Goal: Use online tool/utility: Utilize a website feature to perform a specific function

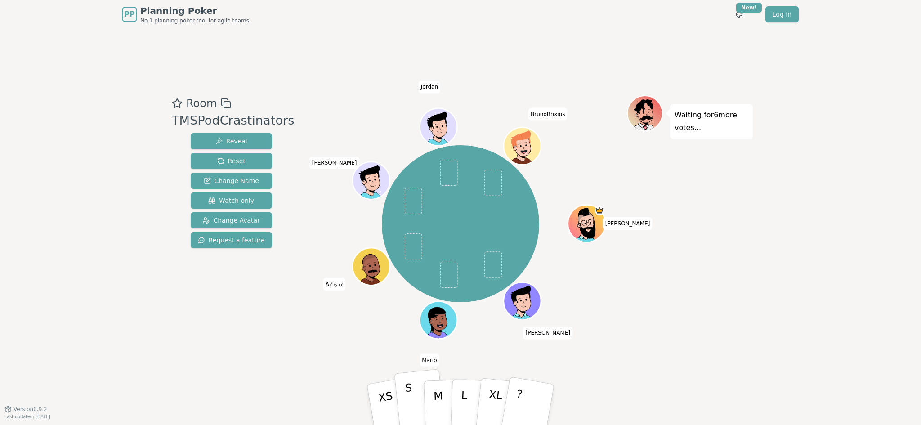
click at [413, 404] on button "S" at bounding box center [420, 405] width 52 height 72
click at [419, 397] on button "S" at bounding box center [420, 405] width 52 height 72
click at [391, 395] on button "XS" at bounding box center [393, 404] width 56 height 74
click at [290, 352] on div "Room TMSPodCrastinators Reveal Reset Change Name Watch only Change Avatar Reque…" at bounding box center [460, 219] width 584 height 380
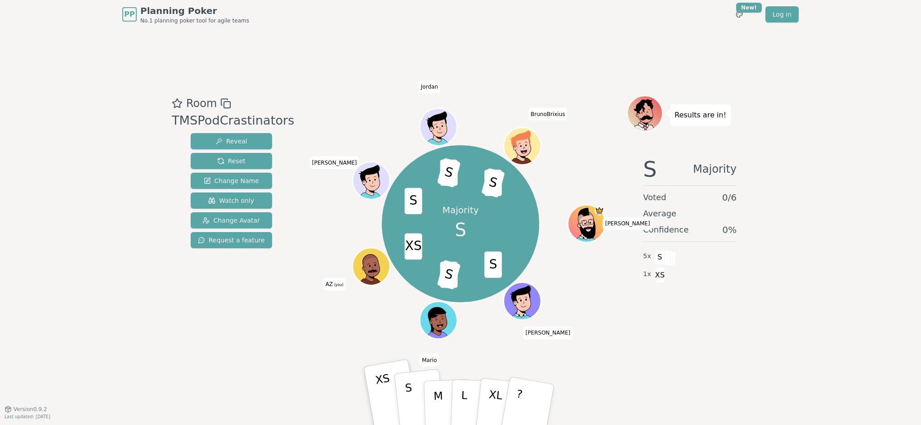
click at [415, 398] on button "S" at bounding box center [420, 405] width 52 height 72
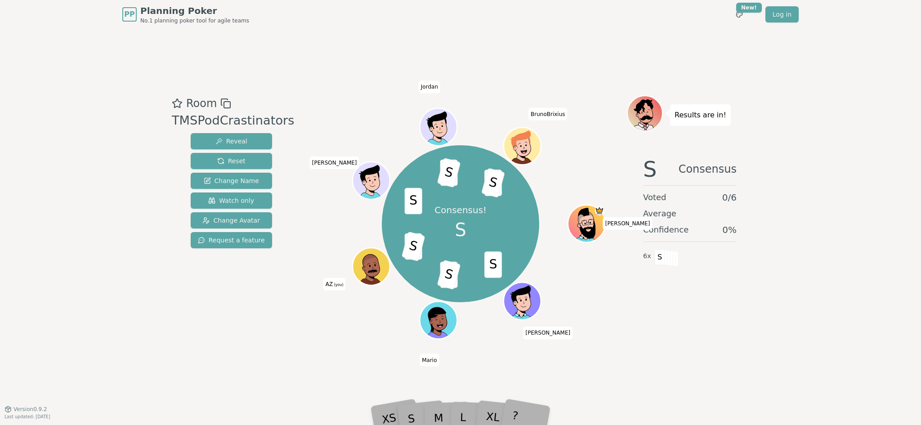
click at [283, 367] on div "Room TMSPodCrastinators Reveal Reset Change Name Watch only Change Avatar Reque…" at bounding box center [460, 219] width 584 height 380
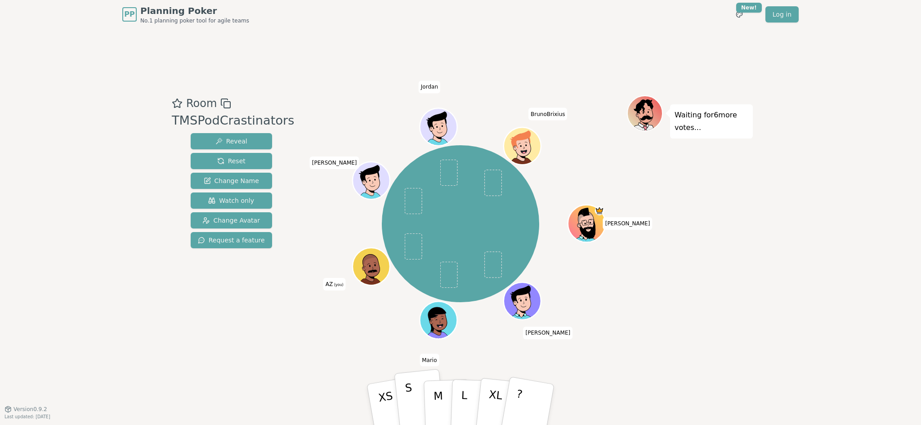
click at [418, 399] on button "S" at bounding box center [420, 405] width 52 height 72
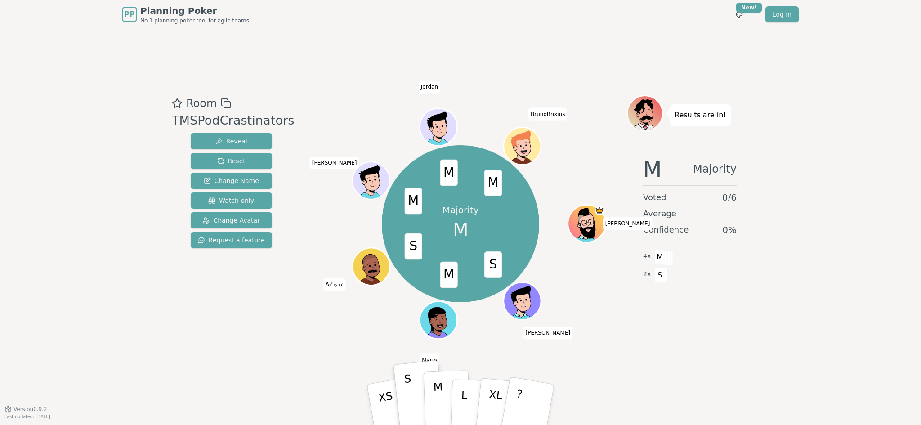
click at [440, 398] on p "M" at bounding box center [438, 404] width 11 height 49
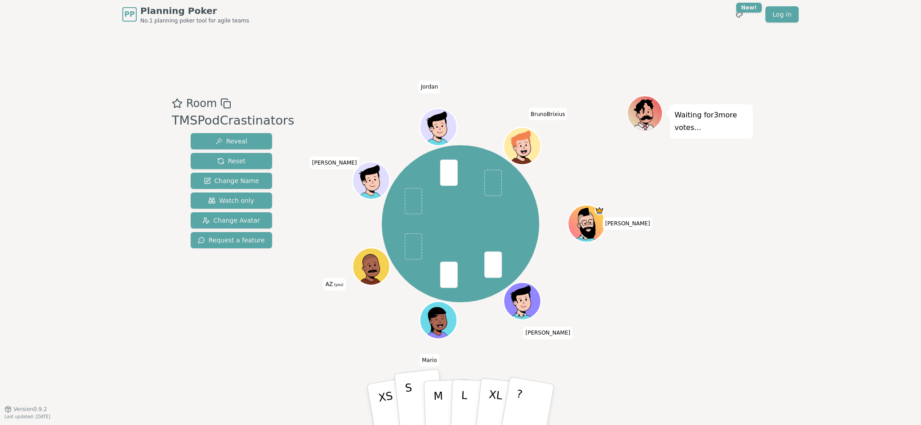
click at [413, 409] on button "S" at bounding box center [420, 405] width 52 height 72
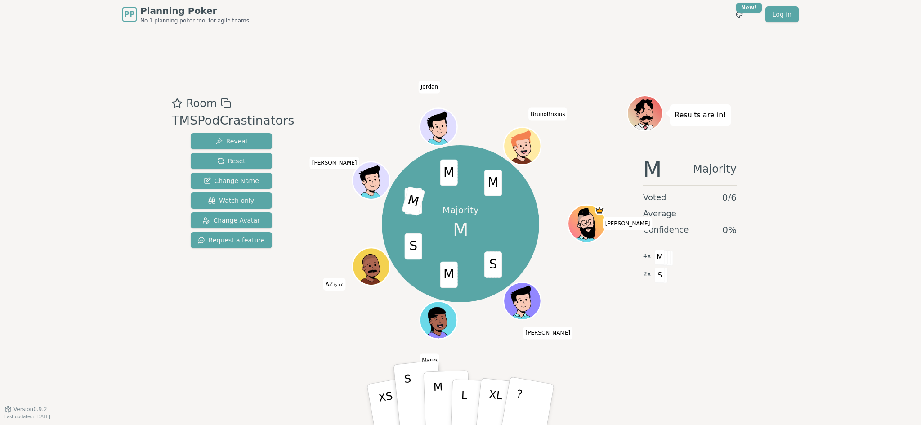
click at [446, 405] on button "M" at bounding box center [446, 404] width 47 height 69
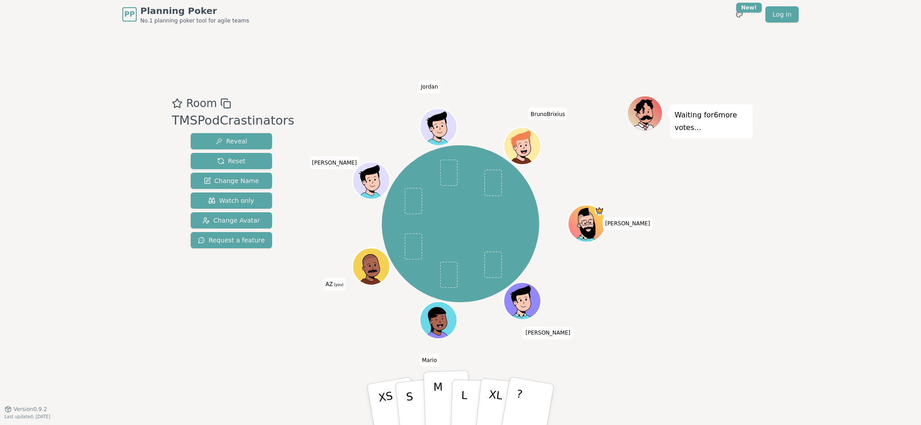
click at [436, 405] on p "M" at bounding box center [438, 404] width 11 height 49
click at [411, 397] on p "S" at bounding box center [411, 405] width 12 height 49
click at [421, 405] on button "S" at bounding box center [420, 405] width 52 height 72
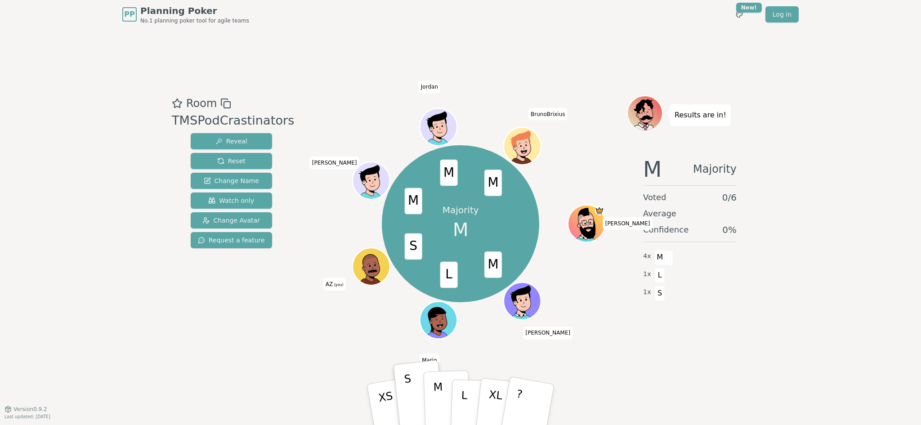
click at [444, 409] on button "M" at bounding box center [446, 404] width 47 height 69
